Goal: Task Accomplishment & Management: Manage account settings

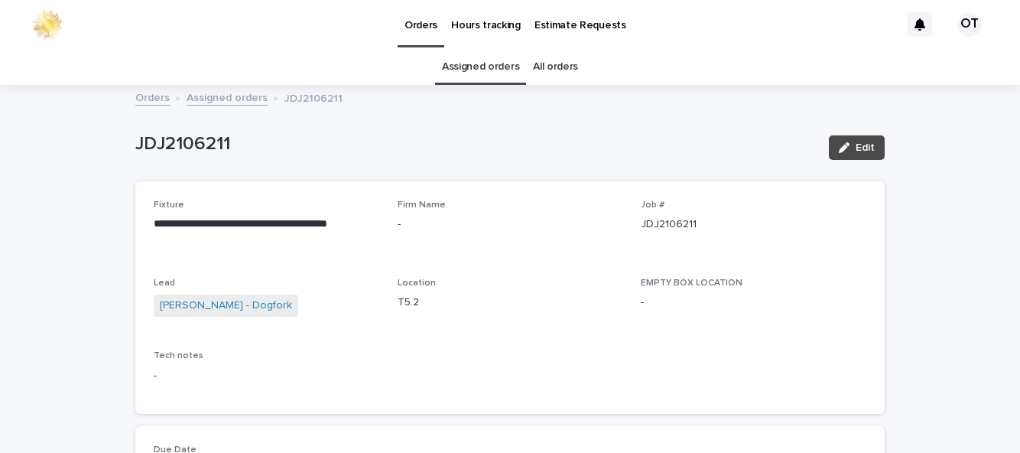
scroll to position [49, 0]
click at [849, 135] on button "Edit" at bounding box center [857, 147] width 56 height 24
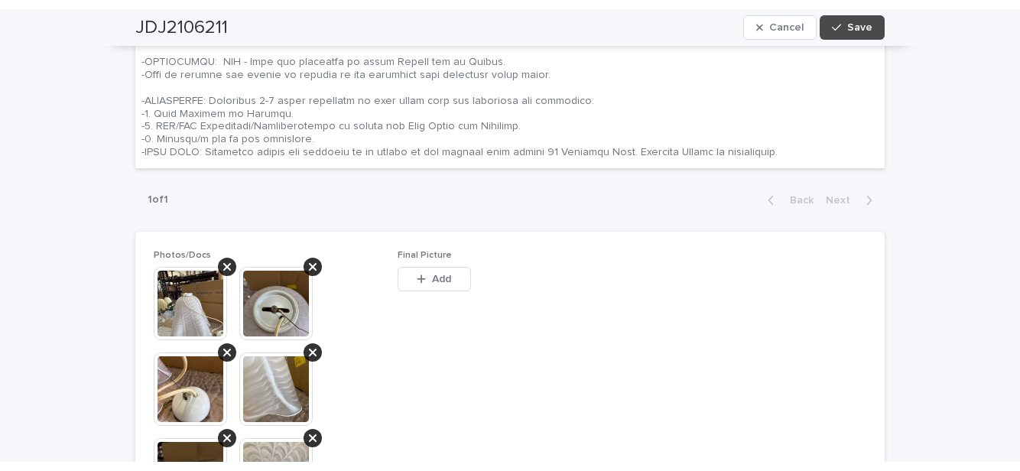
scroll to position [840, 0]
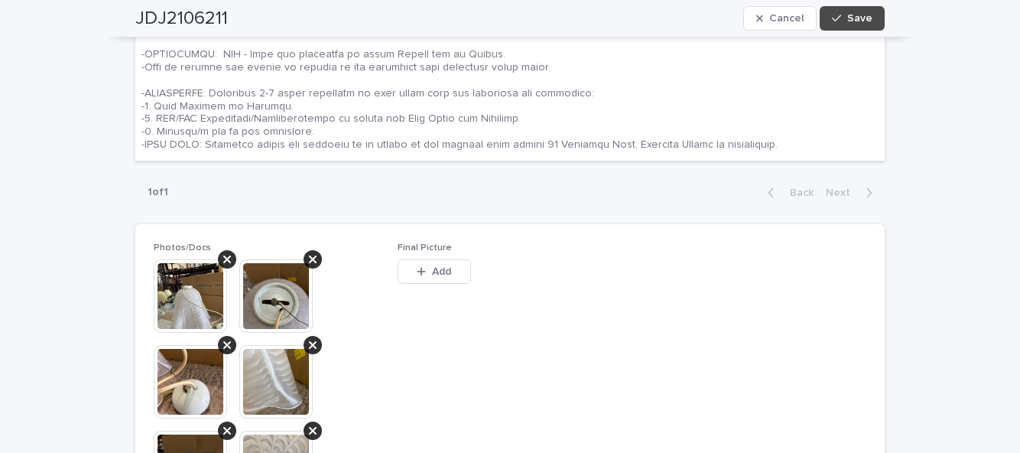
click at [429, 266] on div "button" at bounding box center [424, 271] width 15 height 11
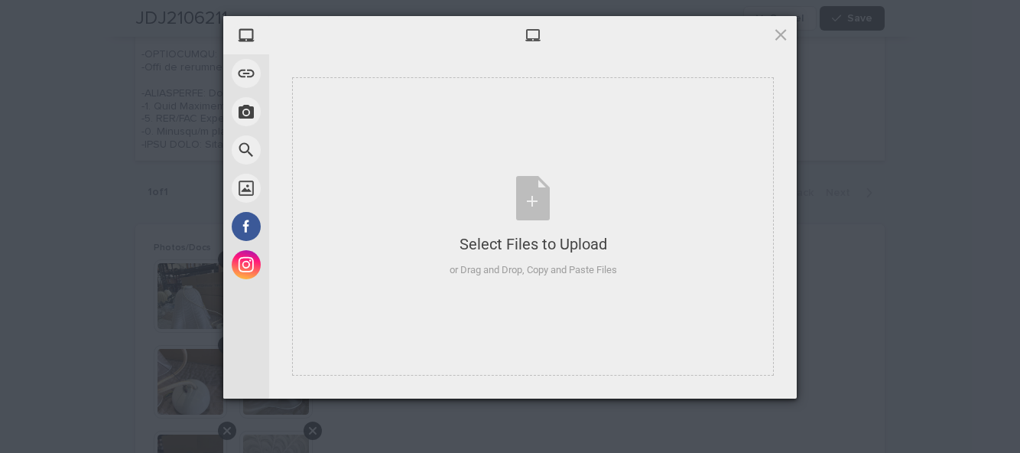
click at [584, 300] on div "Select Files to Upload or Drag and Drop, Copy and Paste Files" at bounding box center [533, 226] width 482 height 298
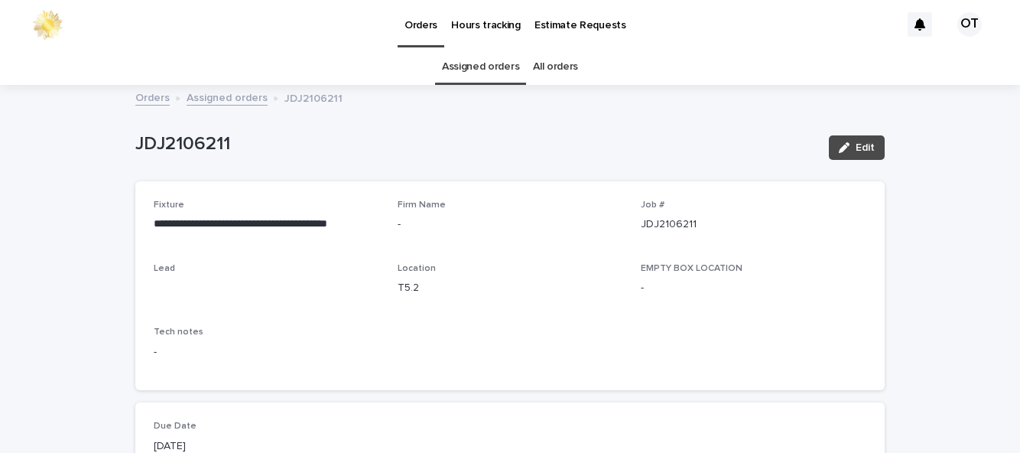
click at [857, 142] on span "Edit" at bounding box center [865, 147] width 19 height 11
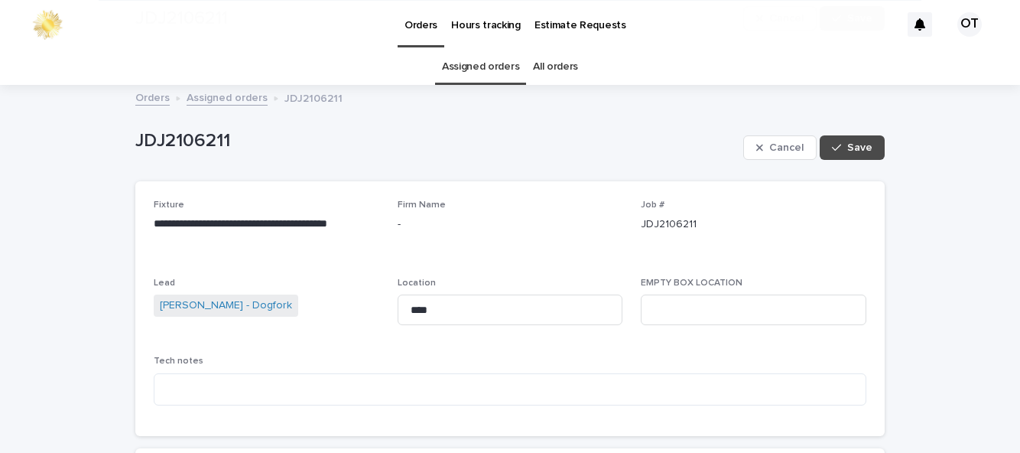
scroll to position [532, 0]
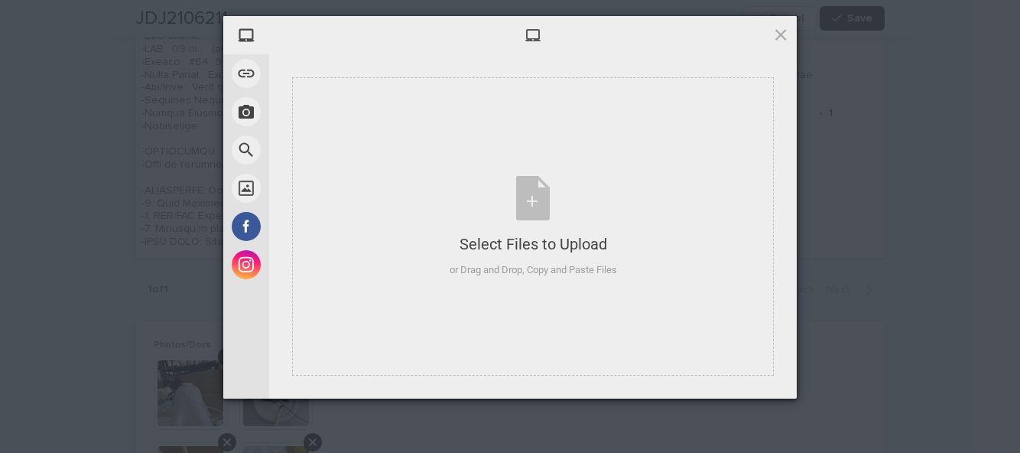
click at [623, 287] on div "Select Files to Upload or Drag and Drop, Copy and Paste Files" at bounding box center [533, 226] width 482 height 298
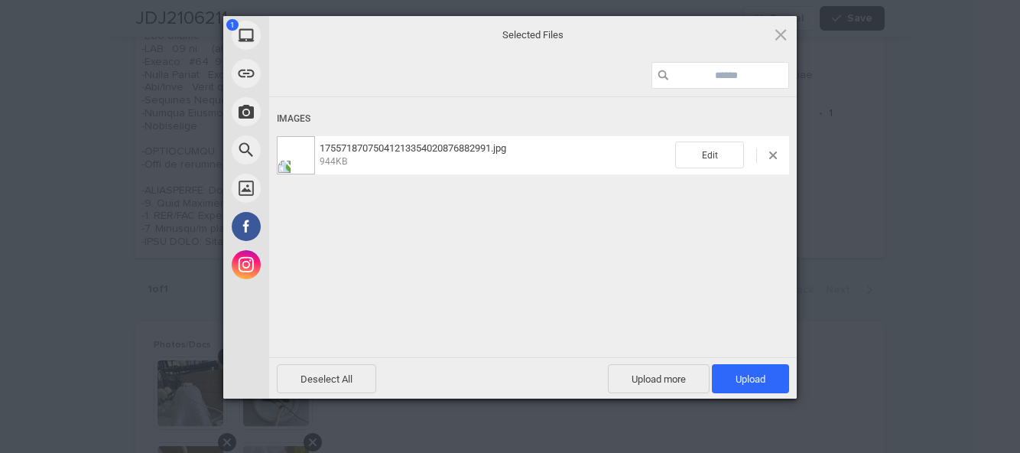
click at [770, 372] on span "Upload 1" at bounding box center [750, 378] width 77 height 29
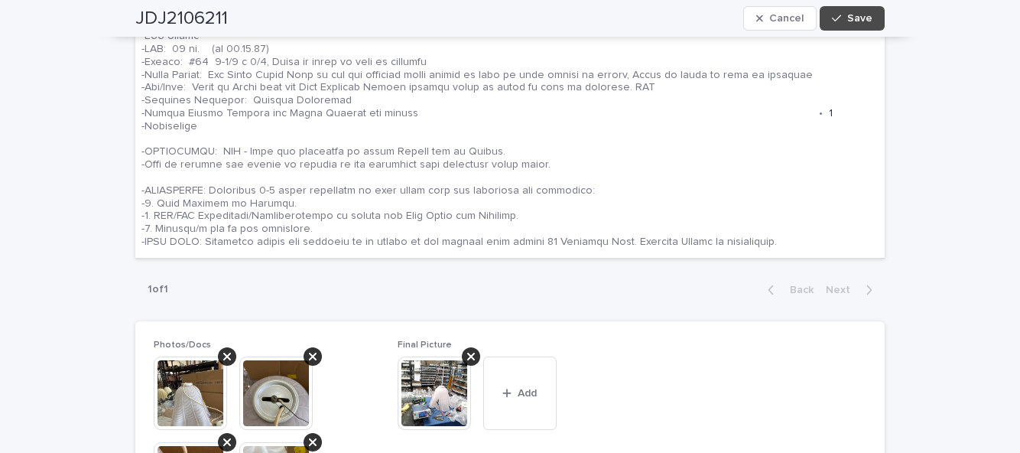
click at [857, 28] on button "Save" at bounding box center [852, 18] width 65 height 24
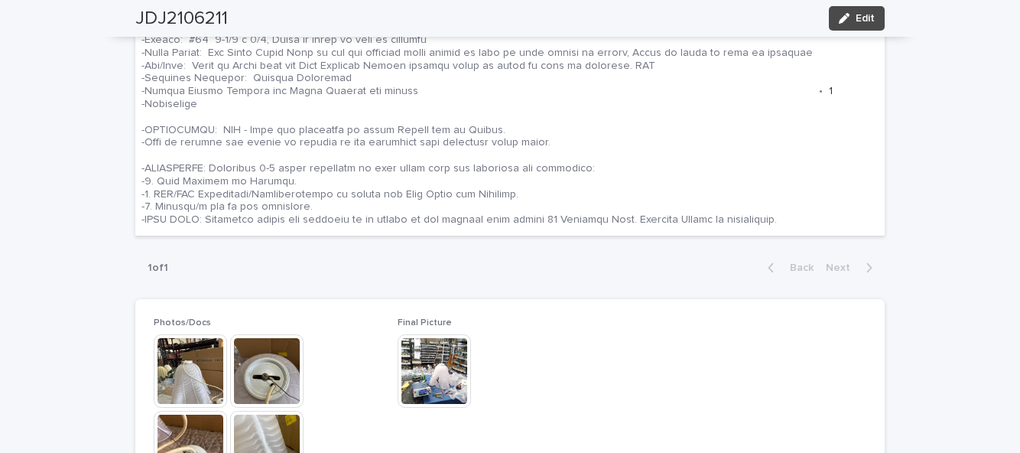
scroll to position [666, 0]
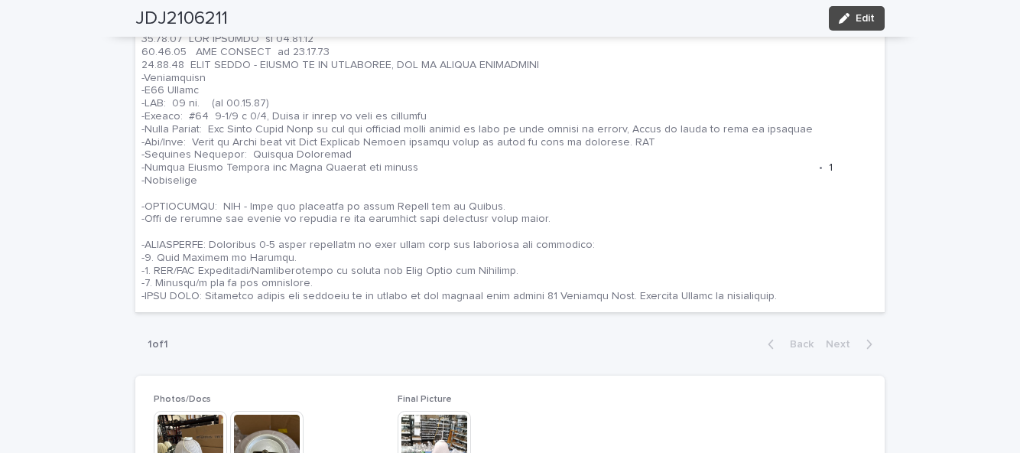
click at [859, 14] on span "Edit" at bounding box center [865, 18] width 19 height 11
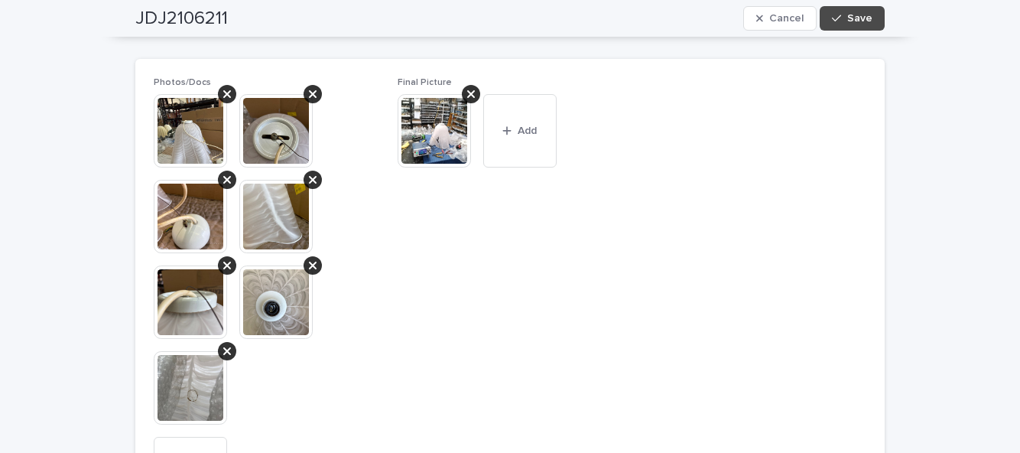
scroll to position [1004, 0]
click at [530, 144] on button "Add" at bounding box center [519, 131] width 73 height 73
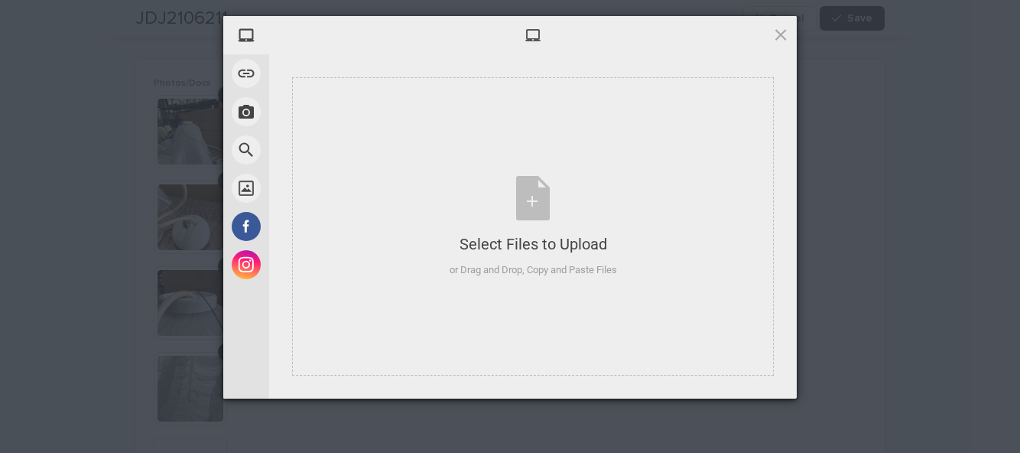
click at [540, 298] on div "Select Files to Upload or Drag and Drop, Copy and Paste Files" at bounding box center [533, 226] width 482 height 298
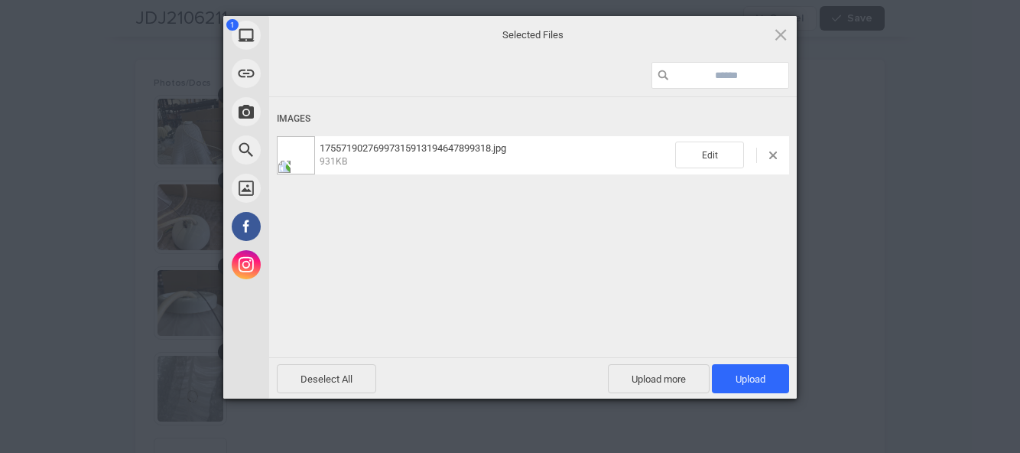
click at [751, 379] on span "Upload 1" at bounding box center [751, 378] width 30 height 11
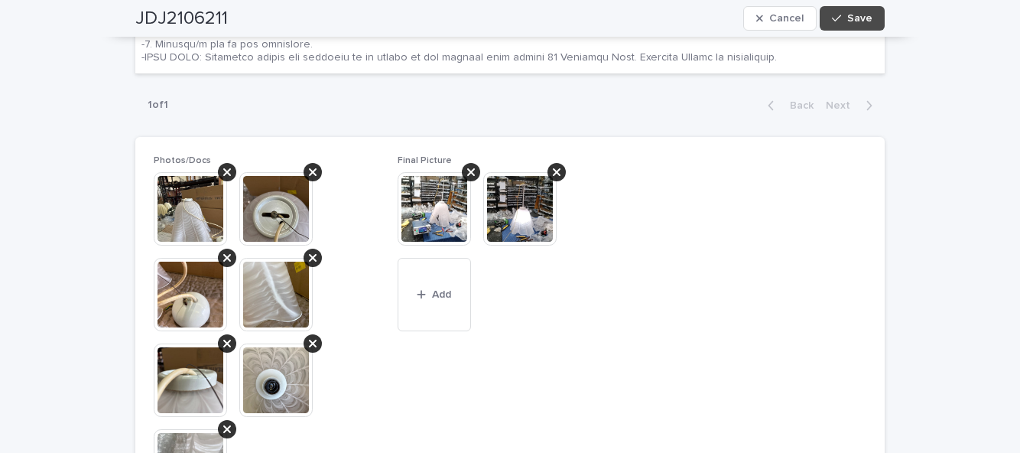
scroll to position [1043, 0]
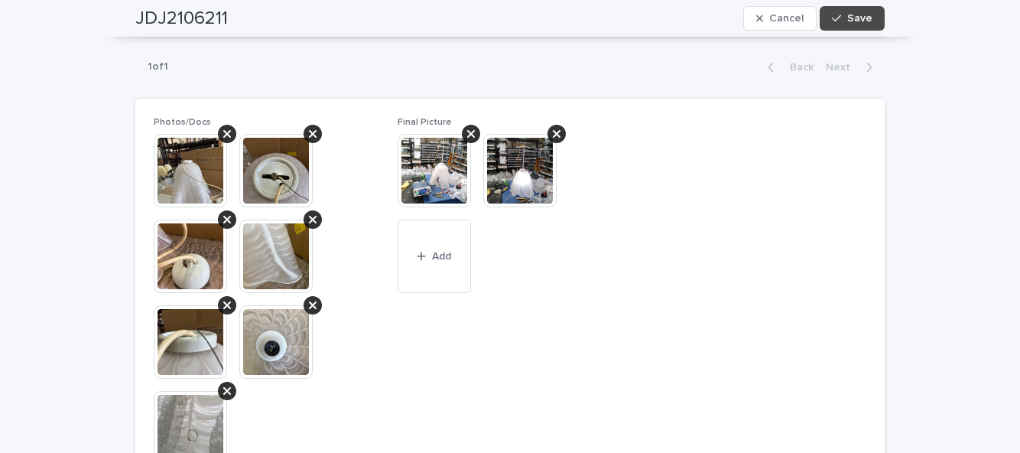
click at [852, 20] on span "Save" at bounding box center [860, 18] width 25 height 11
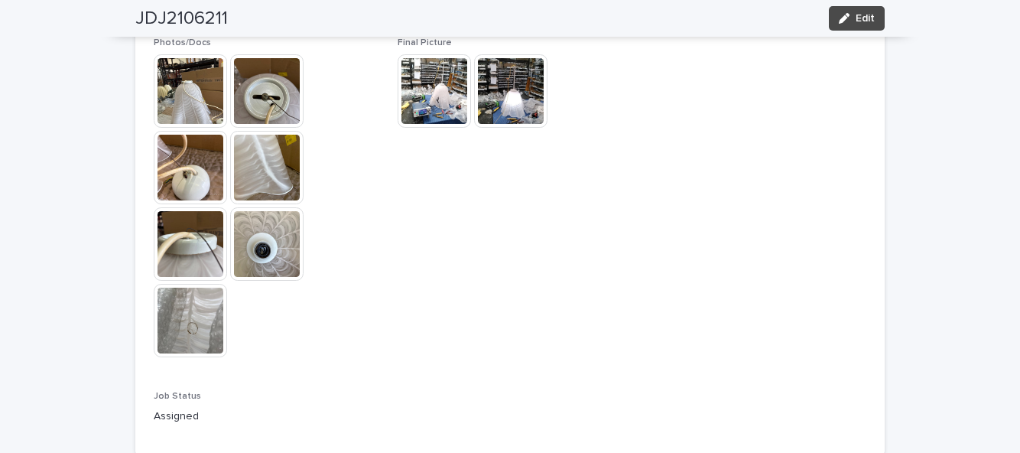
scroll to position [1206, 0]
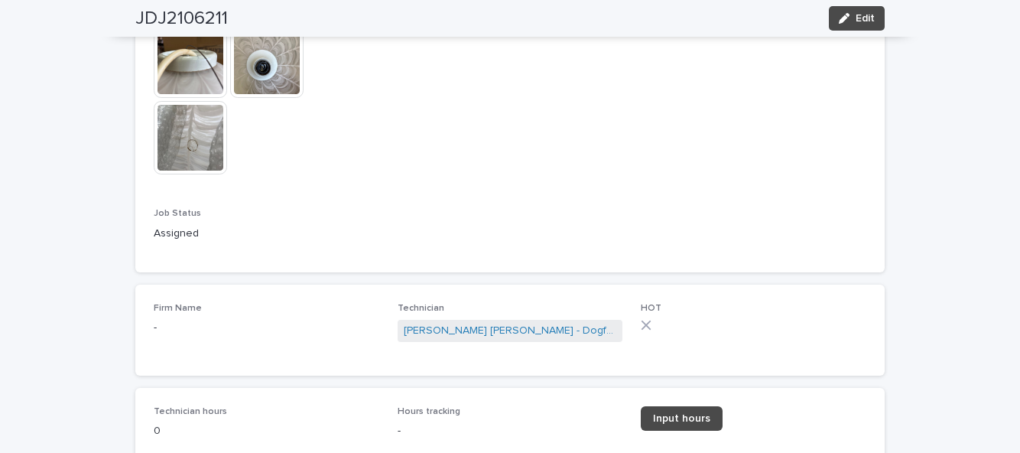
click at [870, 19] on span "Edit" at bounding box center [865, 18] width 19 height 11
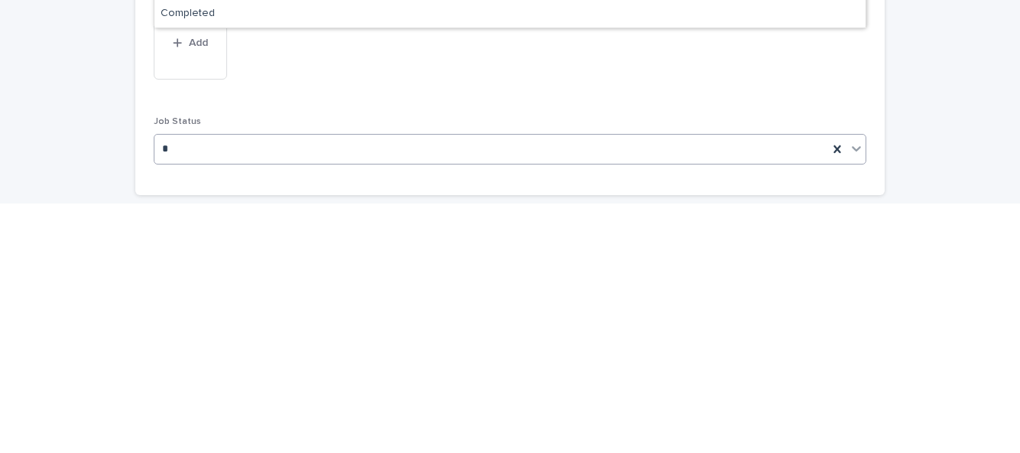
scroll to position [0, 0]
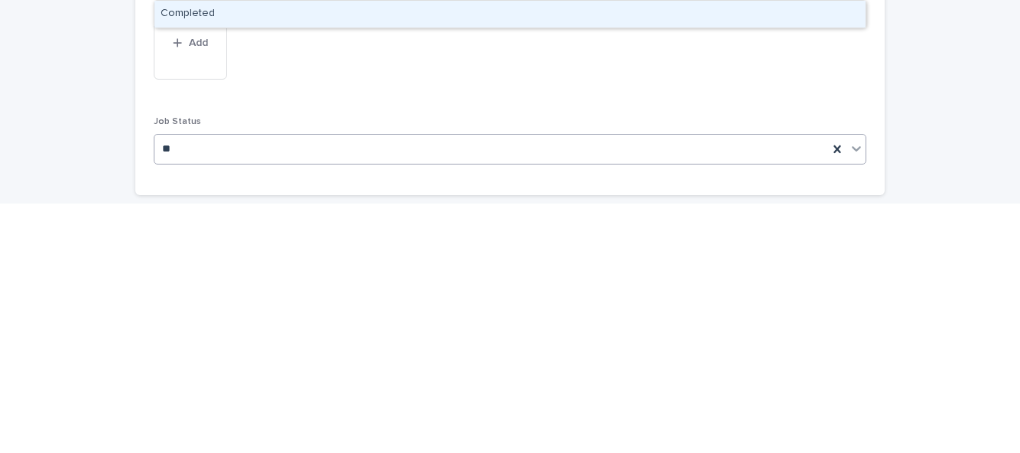
type input "***"
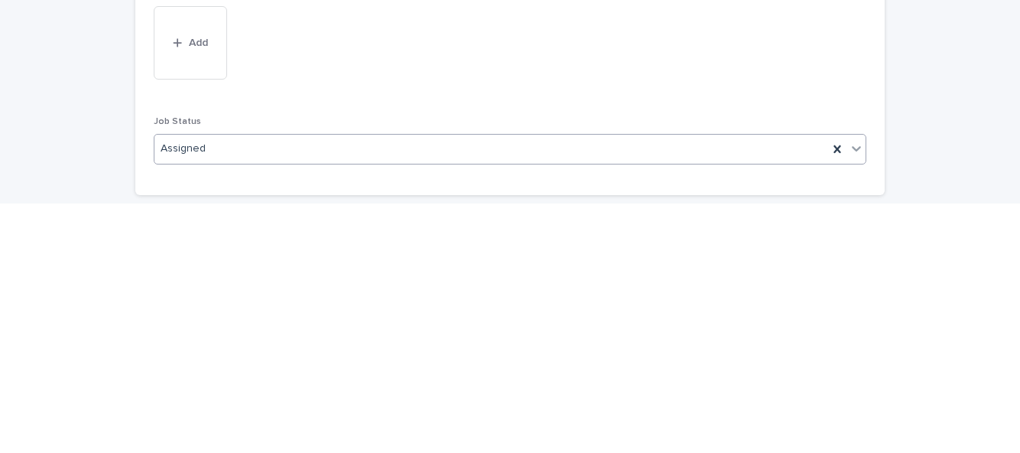
click at [846, 385] on div at bounding box center [837, 399] width 18 height 28
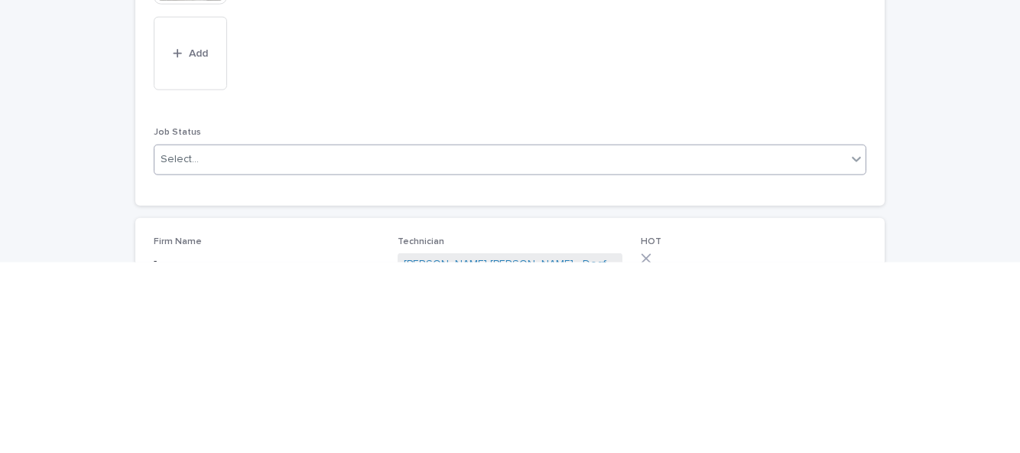
scroll to position [1234, 0]
type input "*"
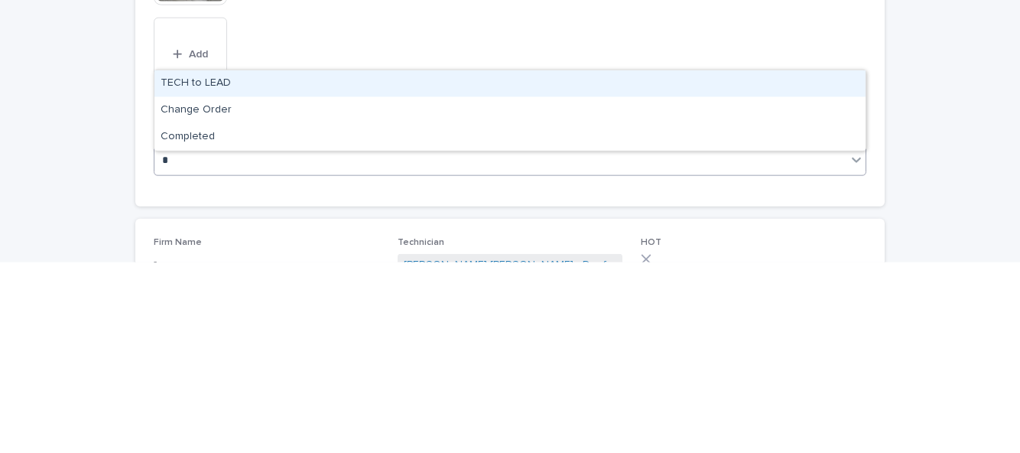
click at [342, 314] on div "Completed" at bounding box center [510, 327] width 711 height 27
type input "*"
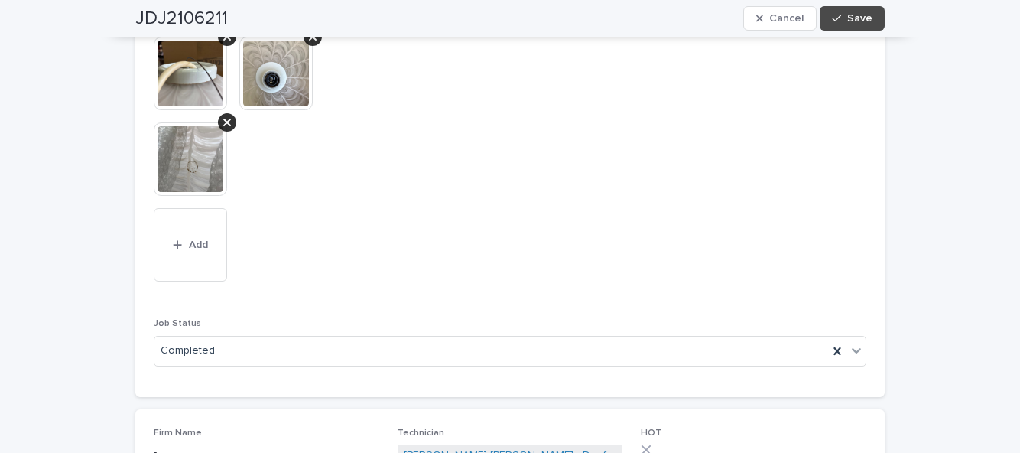
scroll to position [1358, 0]
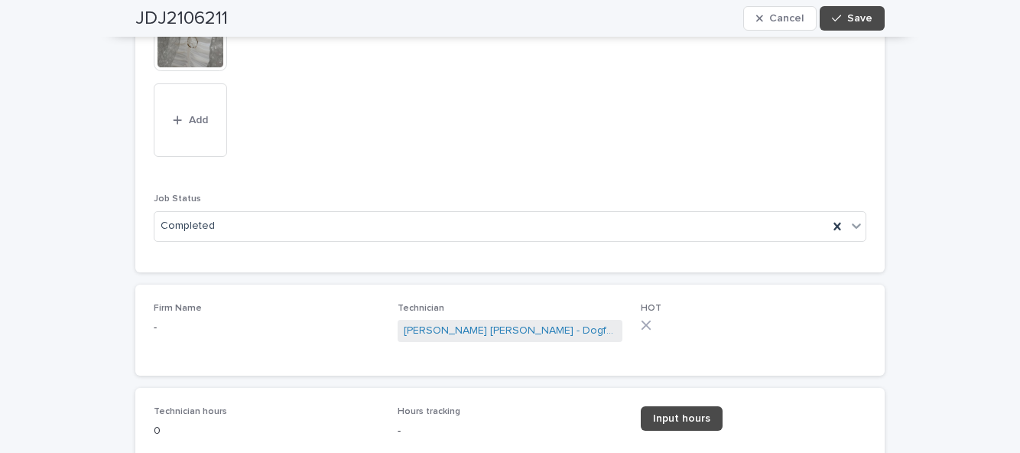
click at [696, 413] on span "Input hours" at bounding box center [681, 418] width 57 height 11
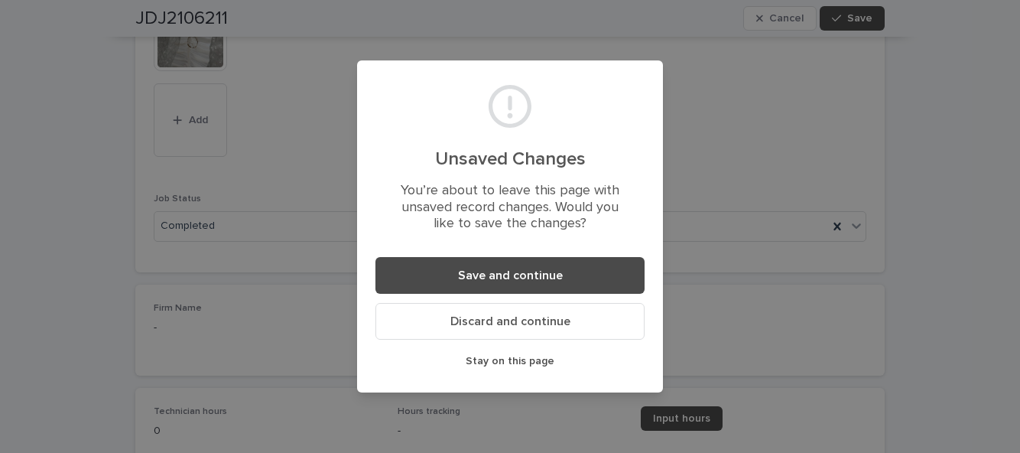
click at [585, 275] on button "Save and continue" at bounding box center [510, 275] width 269 height 37
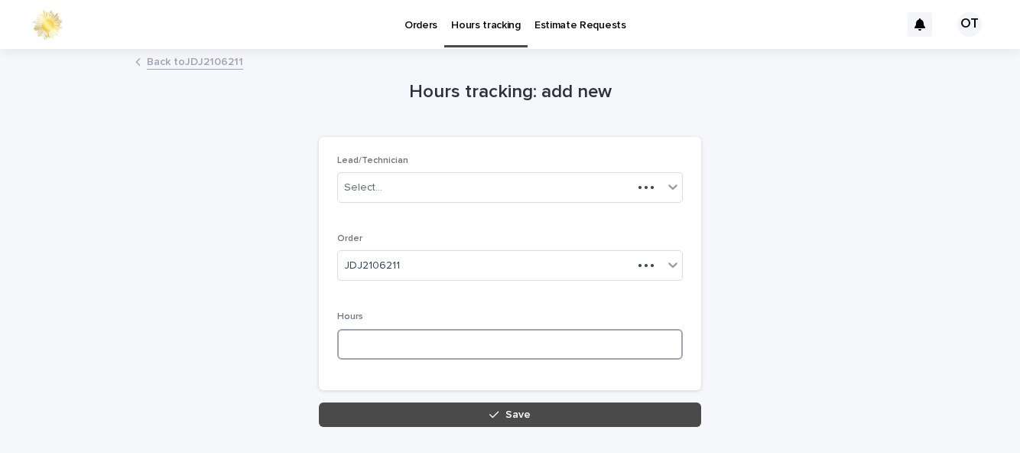
click at [386, 329] on input at bounding box center [510, 344] width 346 height 31
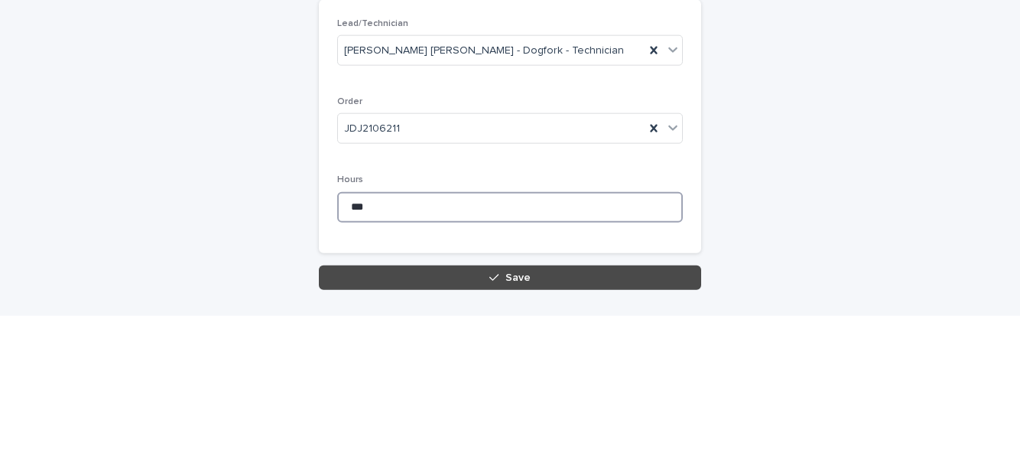
type input "***"
click at [502, 409] on div "button" at bounding box center [497, 414] width 15 height 11
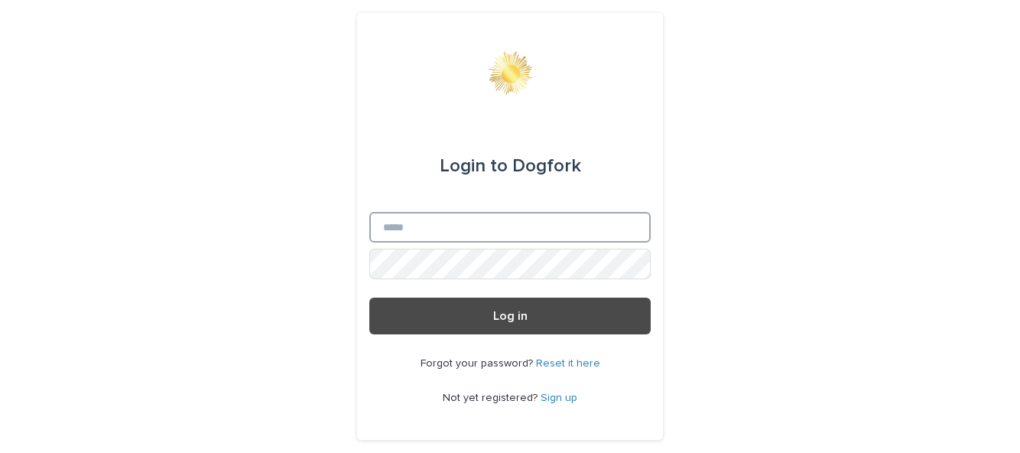
click at [556, 242] on input "Email" at bounding box center [509, 227] width 281 height 31
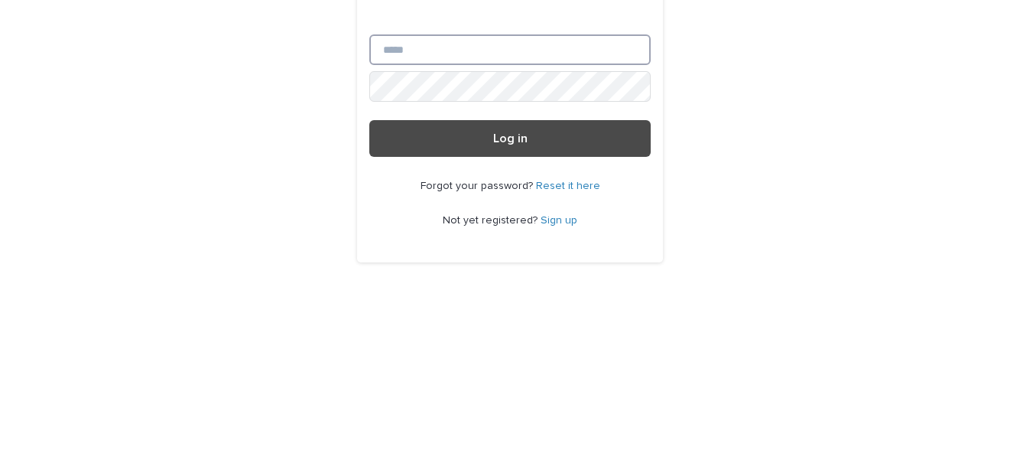
click at [609, 242] on input "Email" at bounding box center [509, 227] width 281 height 31
type input "**********"
click at [369, 298] on button "Log in" at bounding box center [509, 316] width 281 height 37
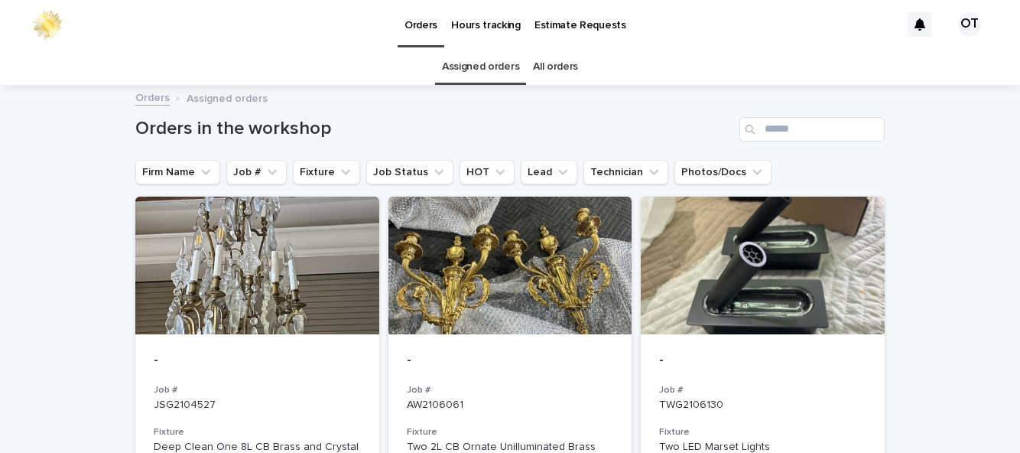
click at [869, 153] on div "Orders in the workshop" at bounding box center [510, 122] width 750 height 73
click at [516, 293] on div at bounding box center [511, 266] width 244 height 138
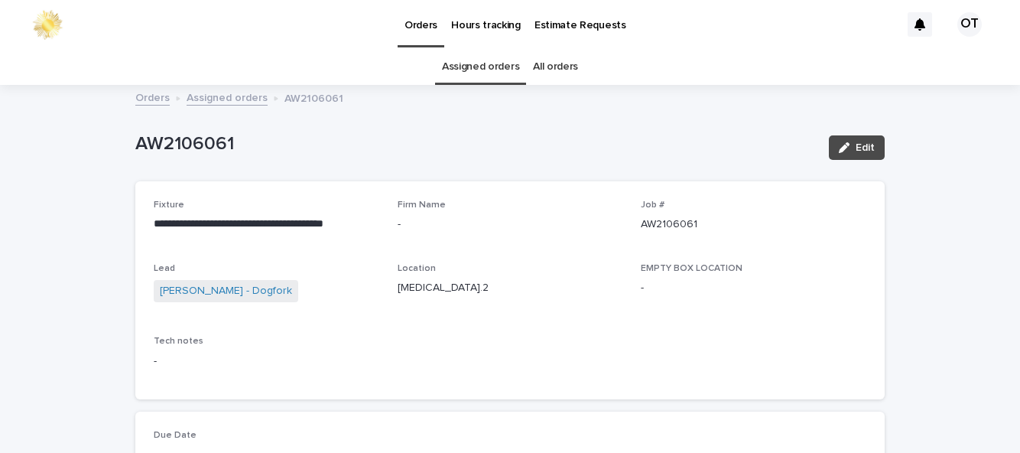
click at [484, 49] on link "Assigned orders" at bounding box center [480, 67] width 77 height 36
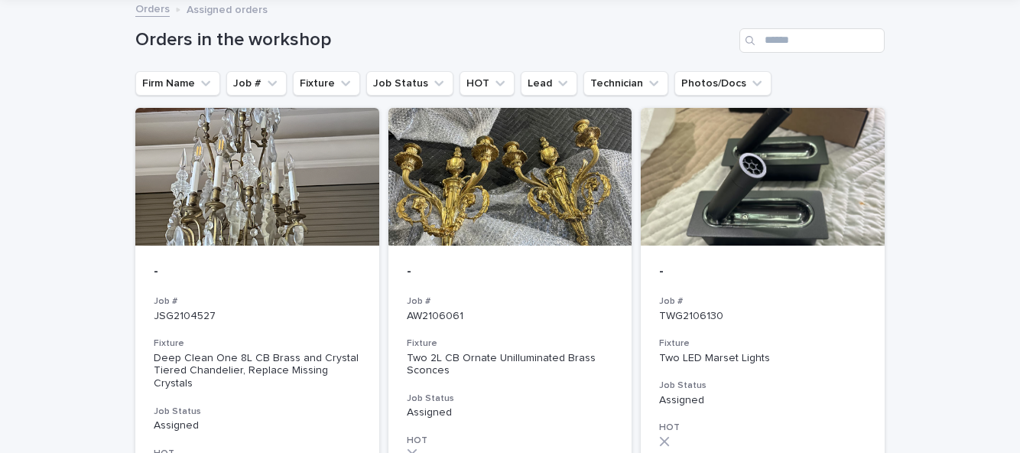
scroll to position [99, 0]
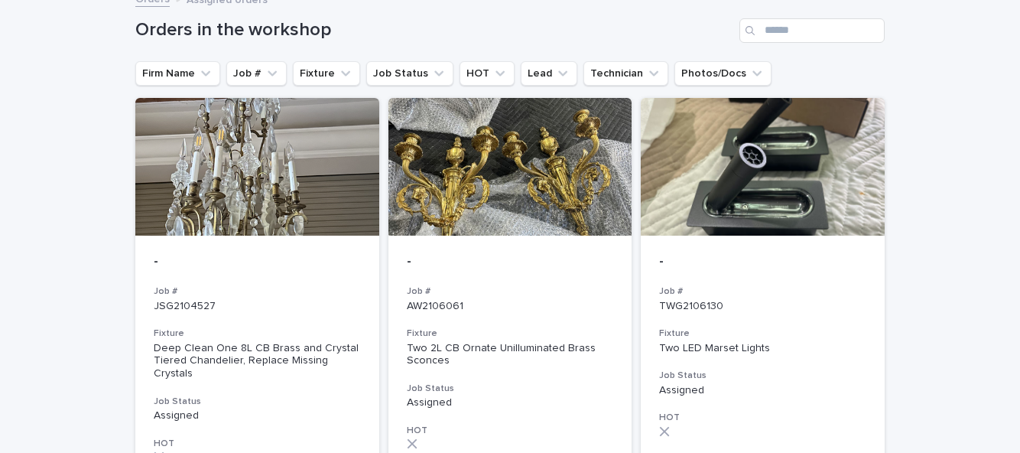
click at [796, 285] on h3 "Job #" at bounding box center [762, 291] width 207 height 12
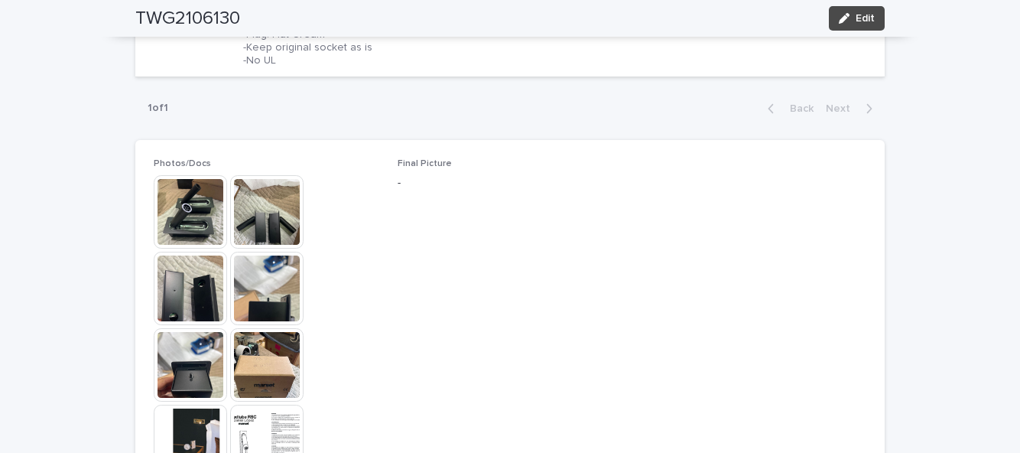
scroll to position [656, 0]
click at [194, 214] on img at bounding box center [190, 212] width 73 height 73
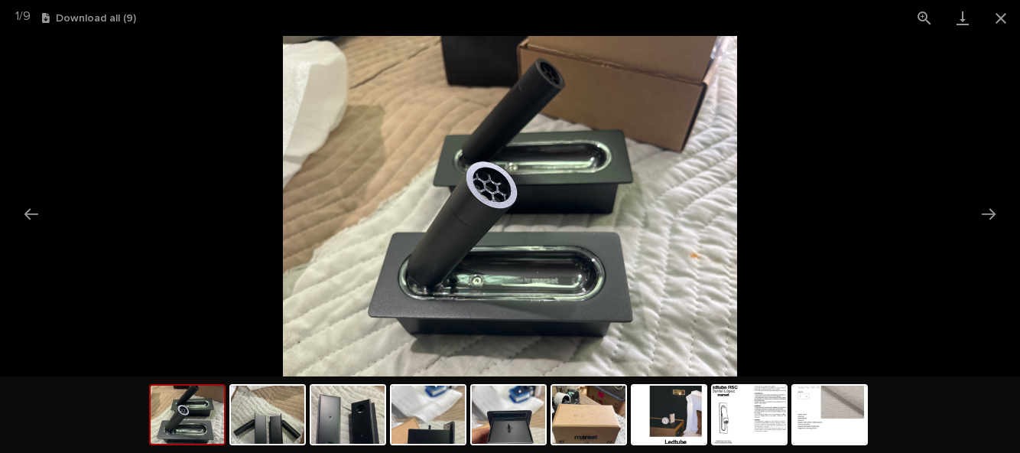
click at [996, 13] on button "Close gallery" at bounding box center [1001, 18] width 38 height 36
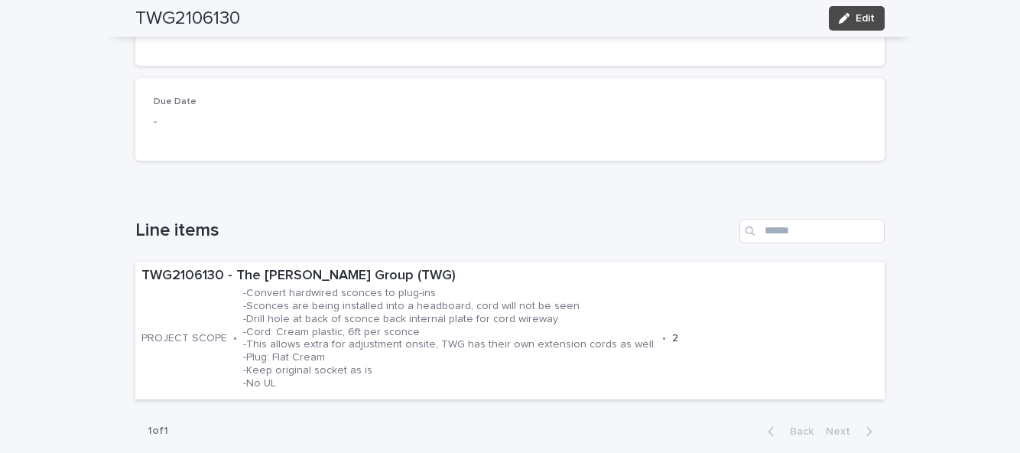
scroll to position [0, 0]
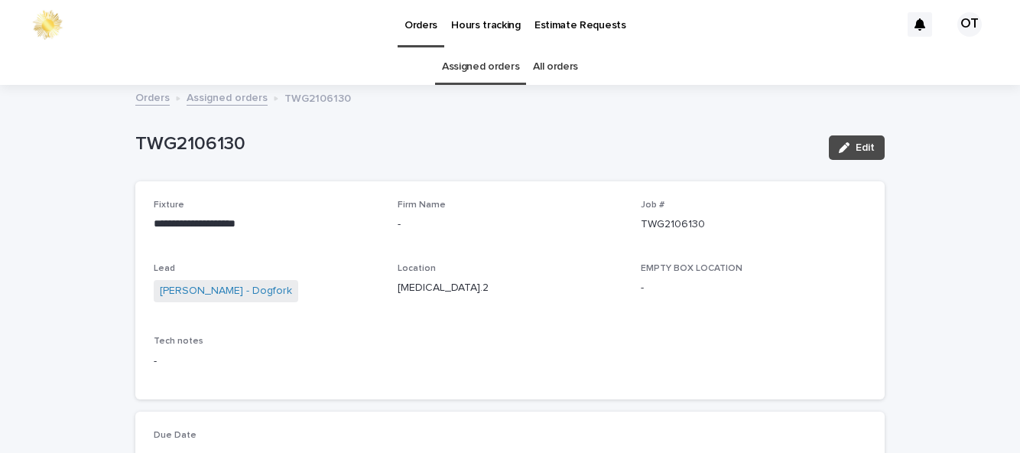
click at [495, 82] on link "Assigned orders" at bounding box center [480, 67] width 77 height 36
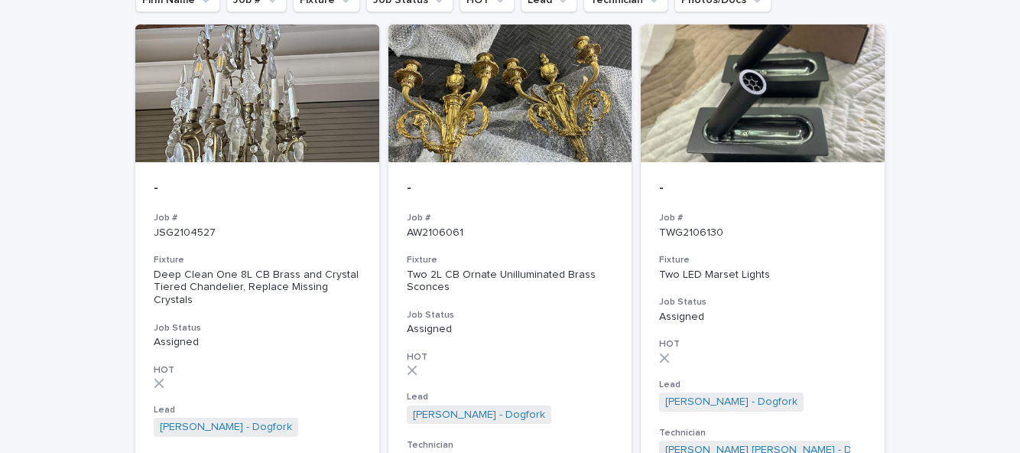
scroll to position [220, 0]
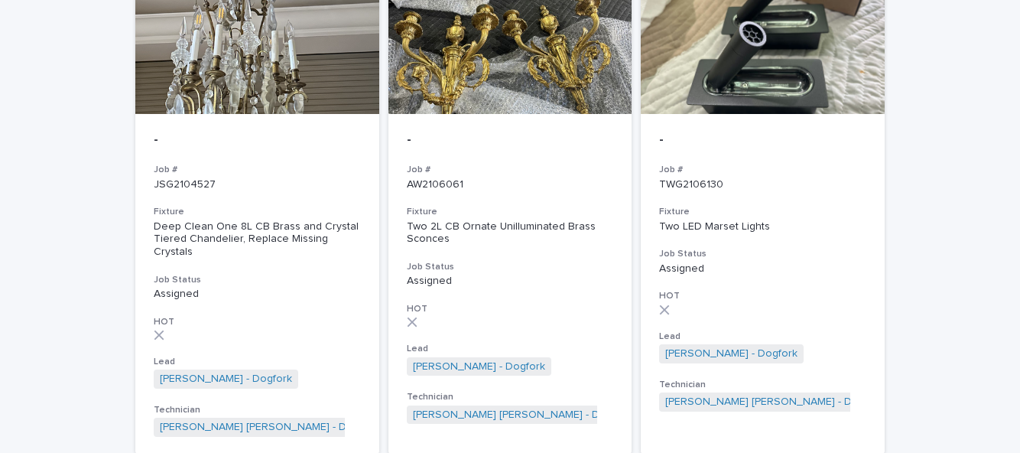
click at [536, 214] on h3 "Fixture" at bounding box center [510, 212] width 207 height 12
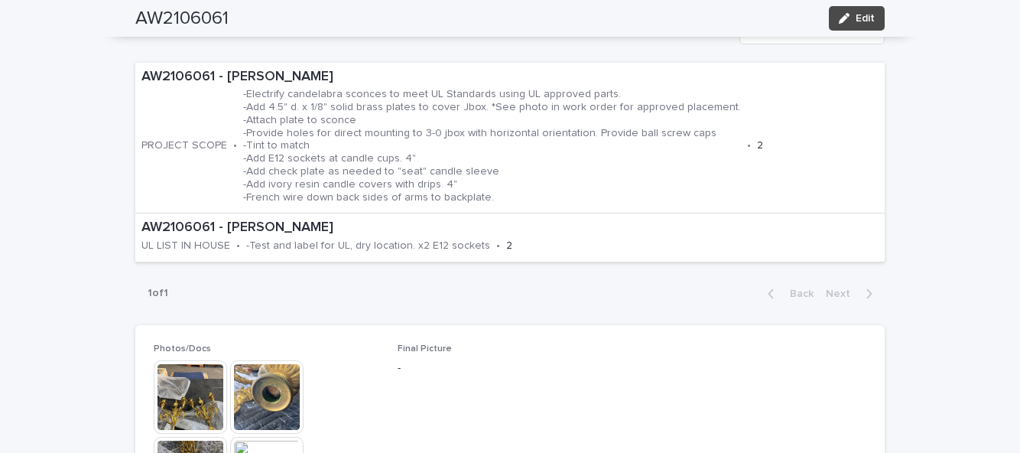
scroll to position [532, 0]
